Goal: Navigation & Orientation: Find specific page/section

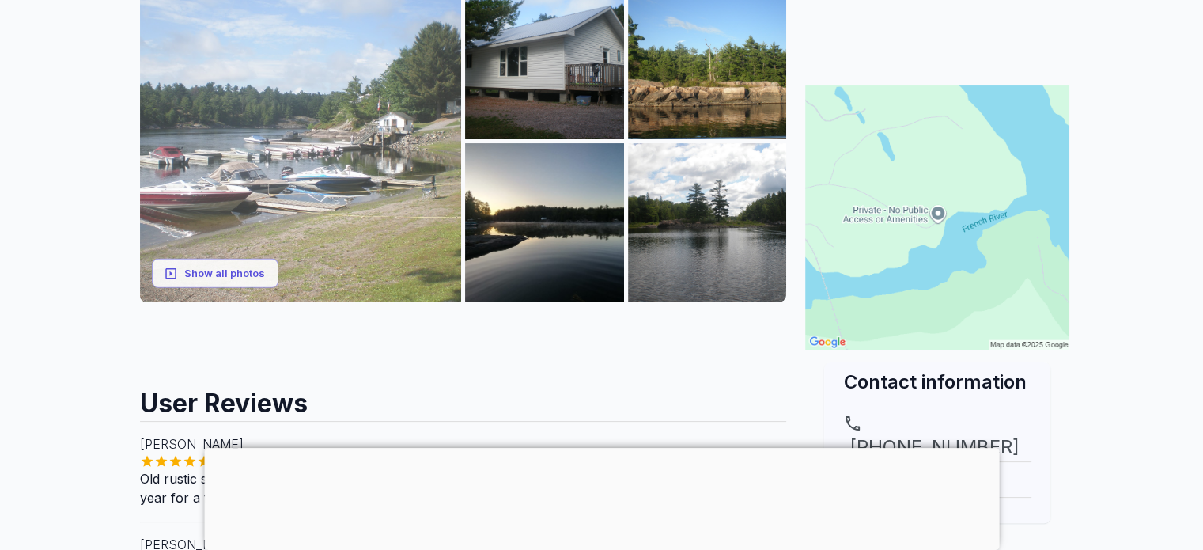
scroll to position [237, 0]
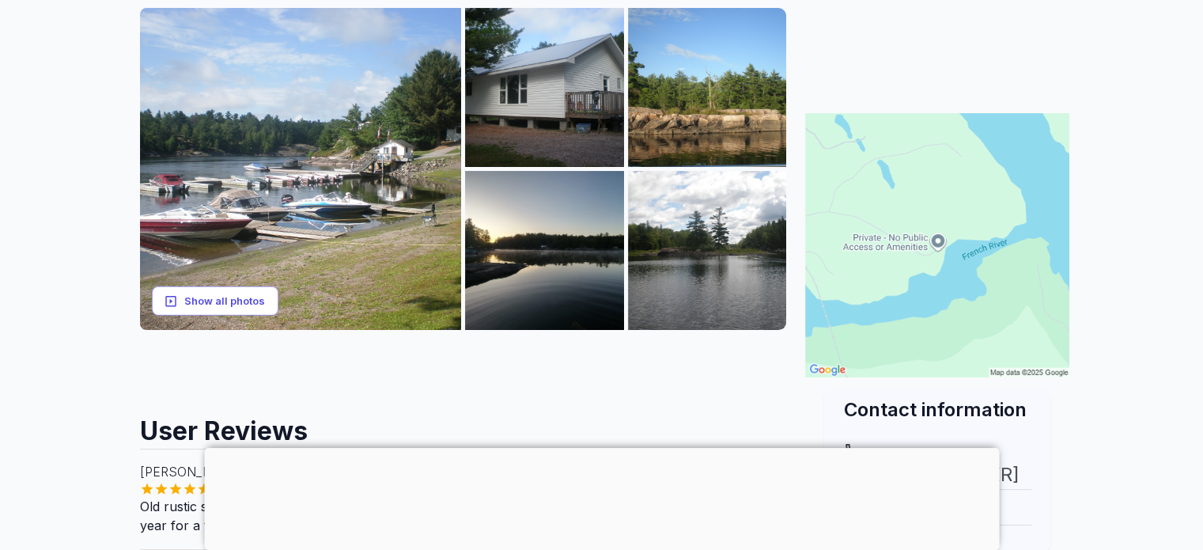
click at [249, 297] on button "Show all photos" at bounding box center [215, 300] width 127 height 29
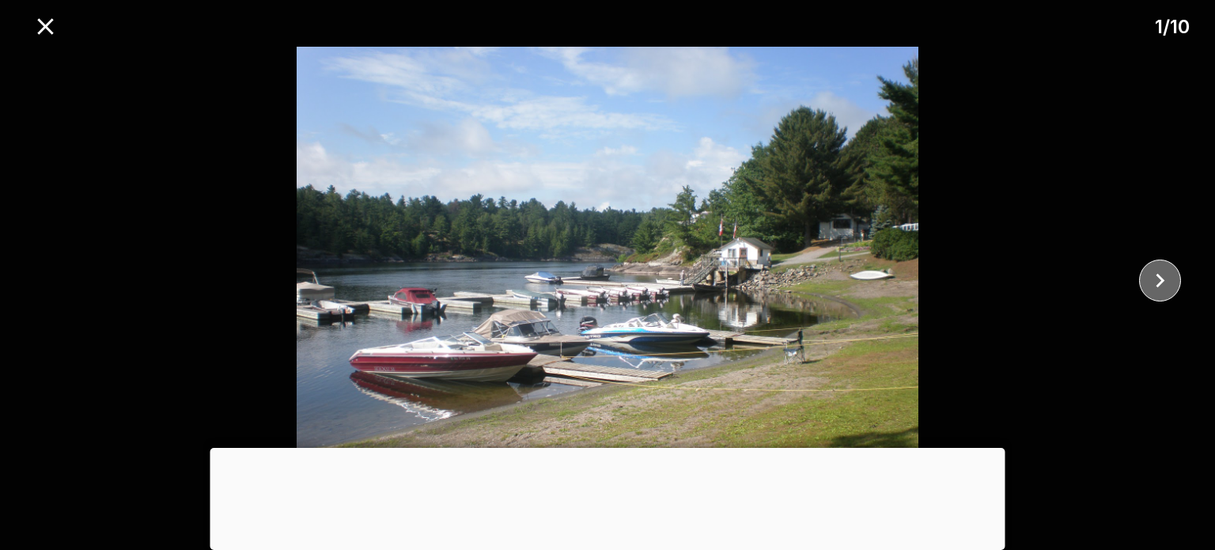
click at [1161, 282] on icon "close" at bounding box center [1160, 281] width 28 height 28
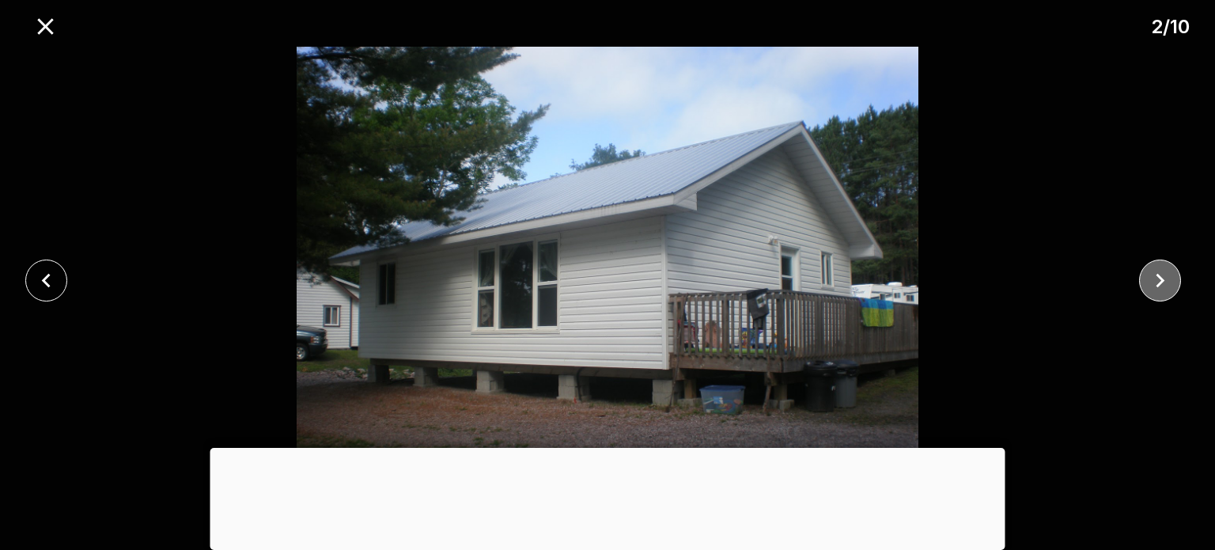
click at [1161, 282] on icon "close" at bounding box center [1160, 281] width 28 height 28
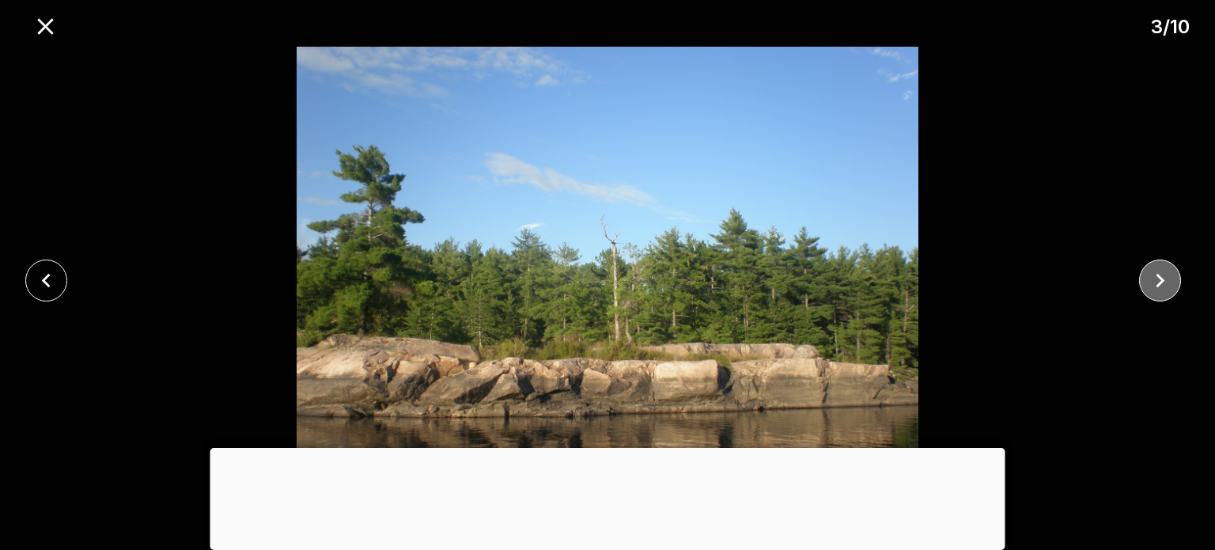
click at [1161, 282] on icon "close" at bounding box center [1160, 281] width 28 height 28
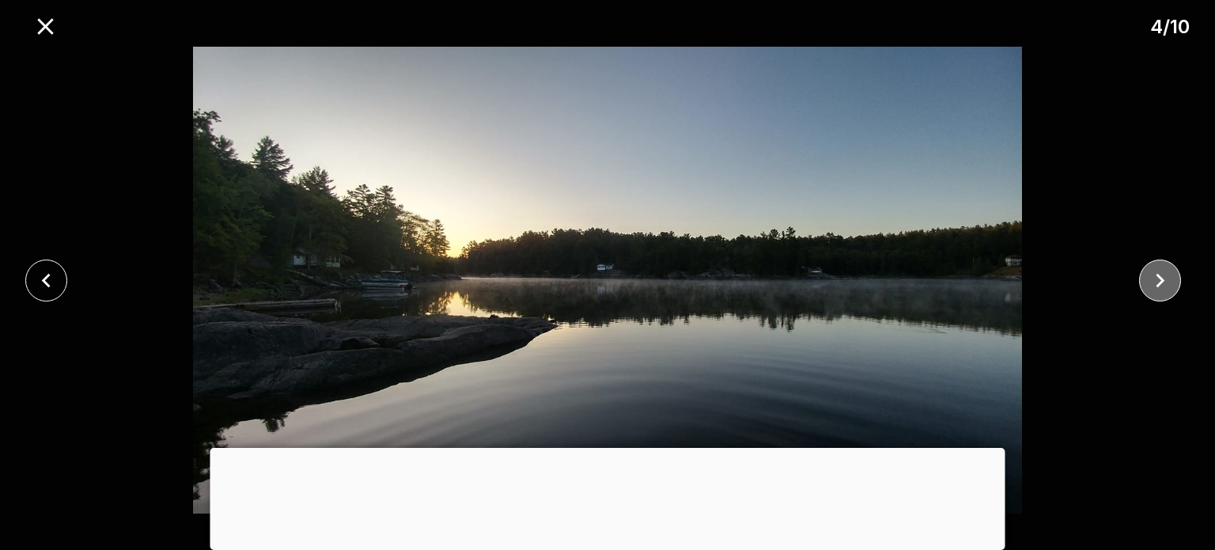
click at [1161, 282] on icon "close" at bounding box center [1160, 281] width 28 height 28
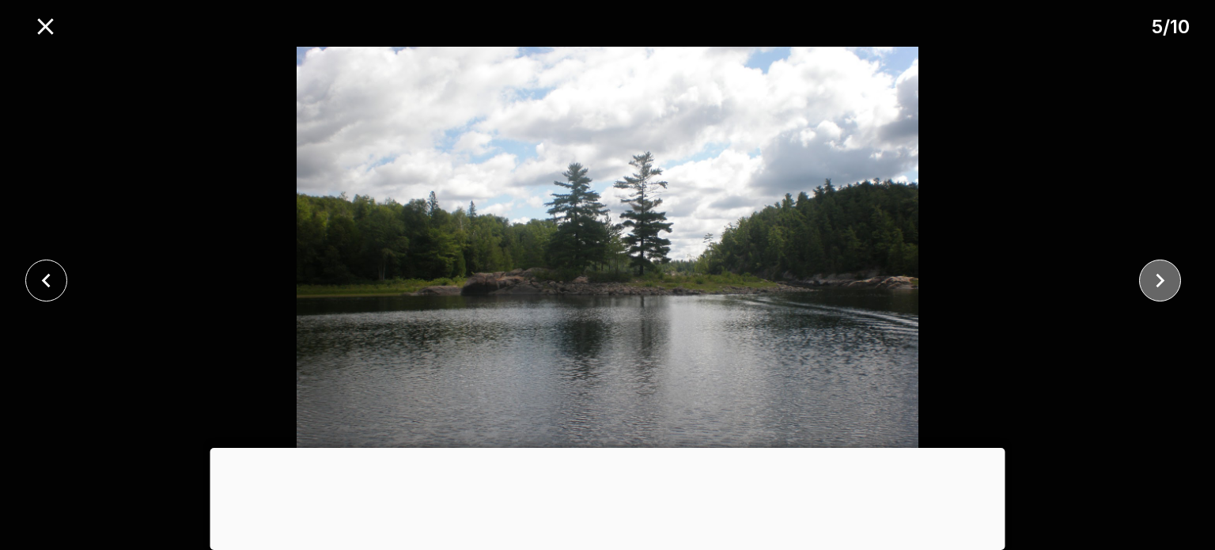
click at [1161, 282] on icon "close" at bounding box center [1160, 281] width 28 height 28
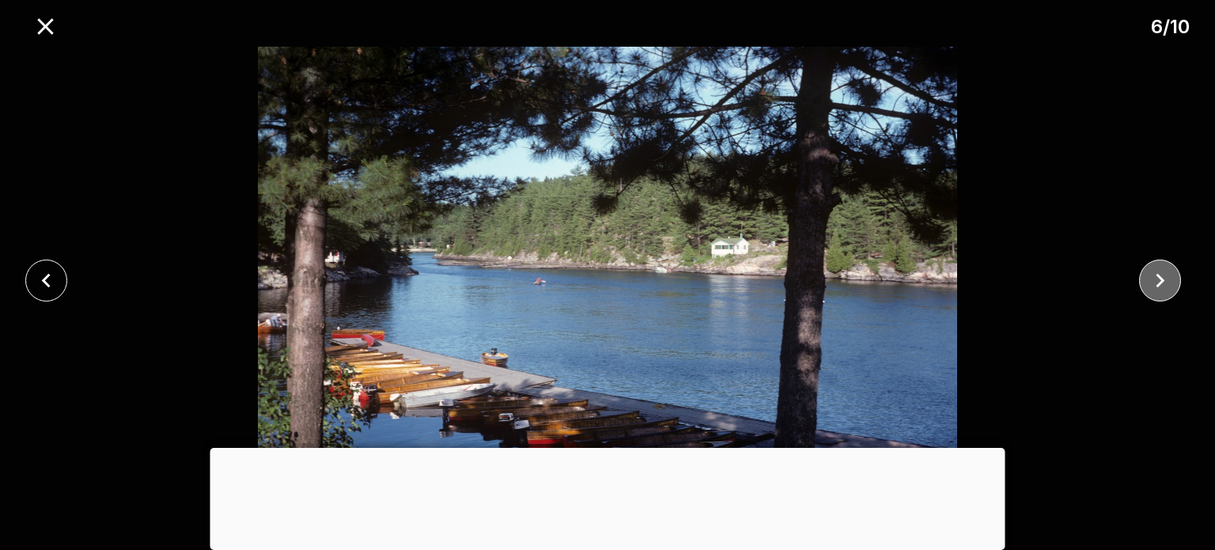
click at [1161, 282] on icon "close" at bounding box center [1160, 281] width 28 height 28
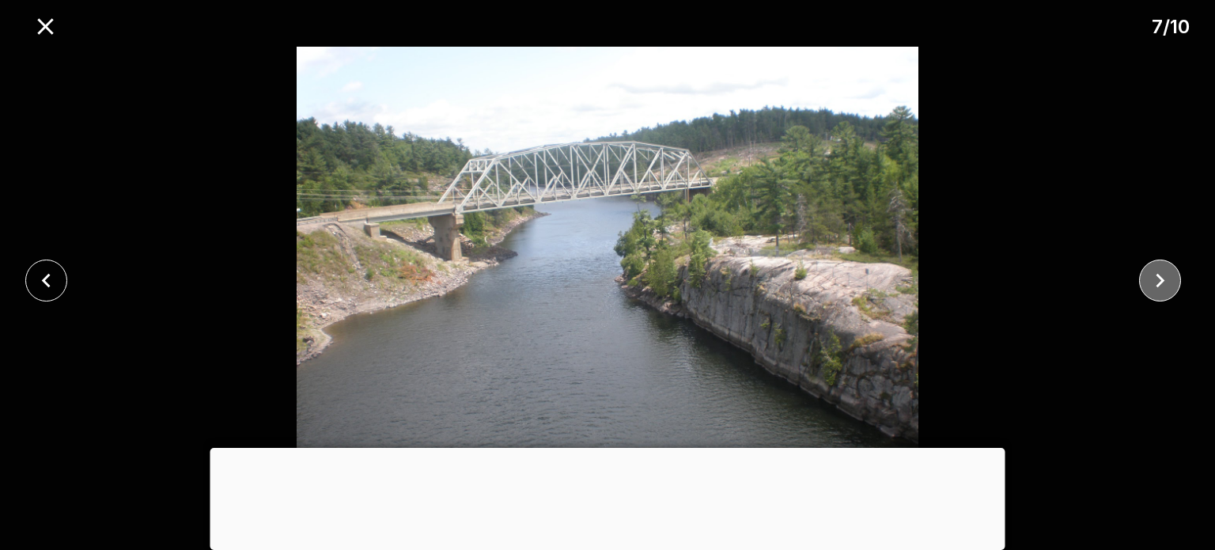
click at [1161, 282] on icon "close" at bounding box center [1160, 281] width 28 height 28
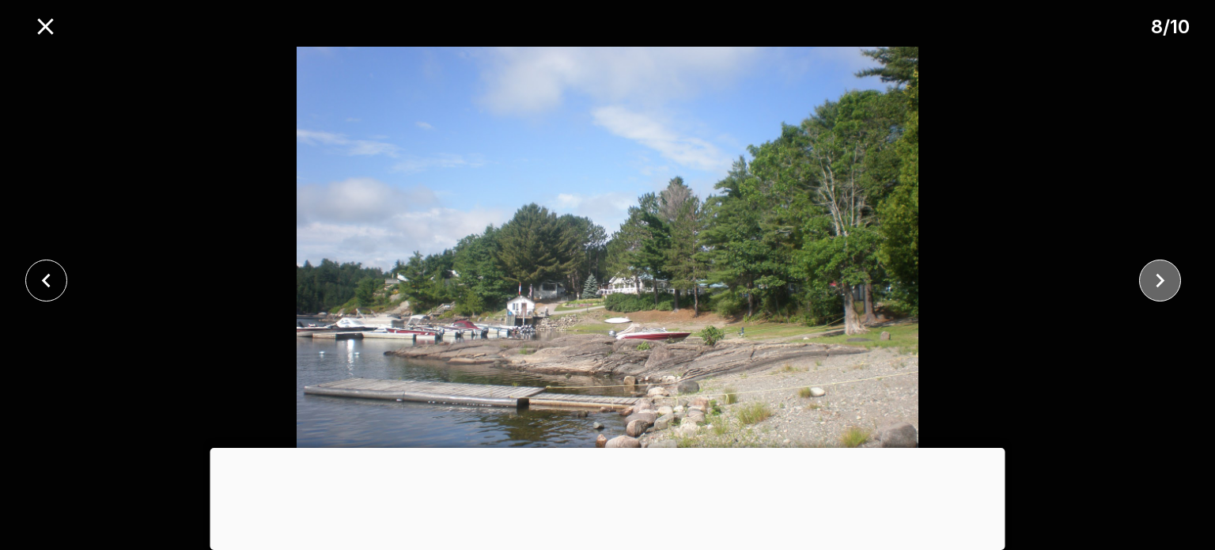
click at [1161, 282] on icon "close" at bounding box center [1160, 281] width 28 height 28
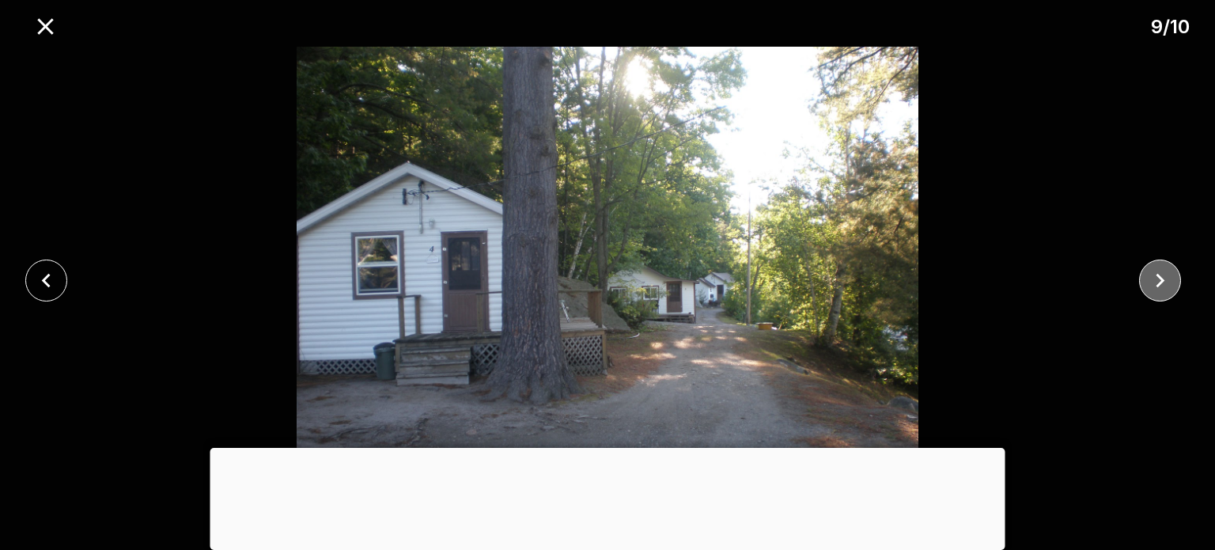
click at [1161, 282] on icon "close" at bounding box center [1160, 280] width 9 height 14
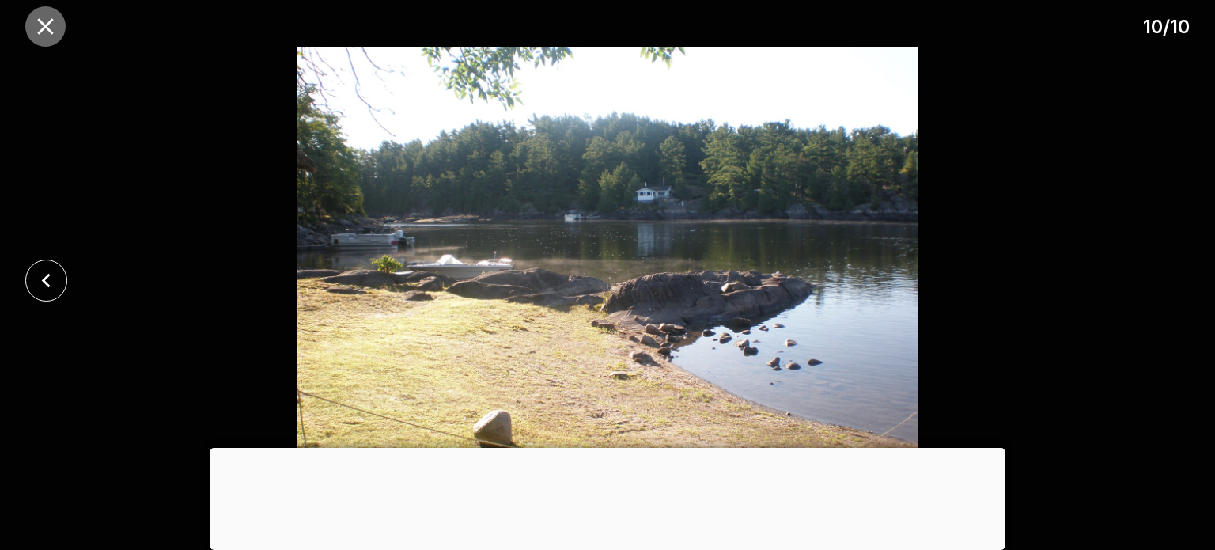
drag, startPoint x: 40, startPoint y: 21, endPoint x: 361, endPoint y: 206, distance: 370.0
click at [41, 21] on icon "close" at bounding box center [45, 26] width 16 height 16
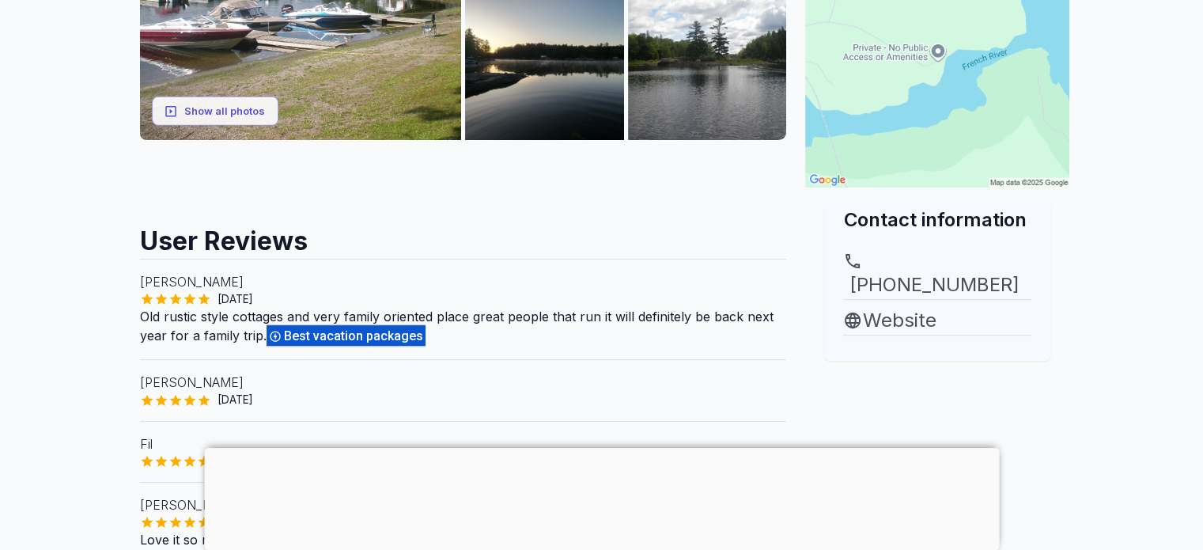
scroll to position [0, 0]
